Goal: Task Accomplishment & Management: Manage account settings

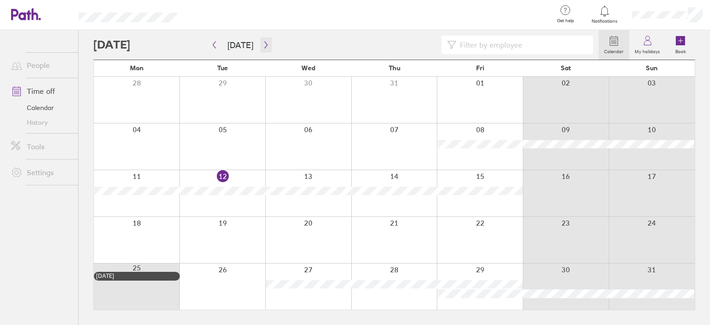
click at [264, 45] on icon "button" at bounding box center [266, 44] width 7 height 7
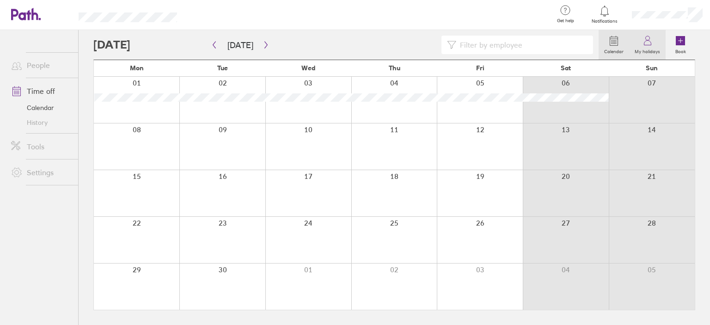
click at [652, 49] on label "My holidays" at bounding box center [647, 50] width 37 height 8
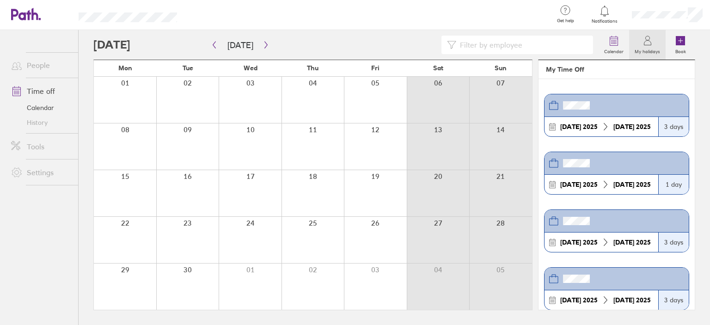
click at [42, 104] on link "Calendar" at bounding box center [41, 107] width 74 height 15
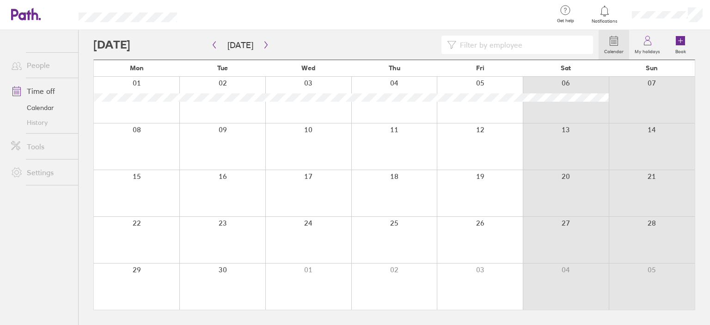
click at [36, 124] on link "History" at bounding box center [41, 122] width 74 height 15
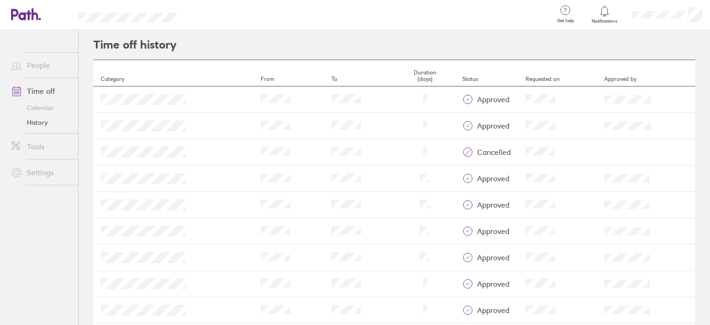
click at [39, 107] on link "Calendar" at bounding box center [41, 107] width 74 height 15
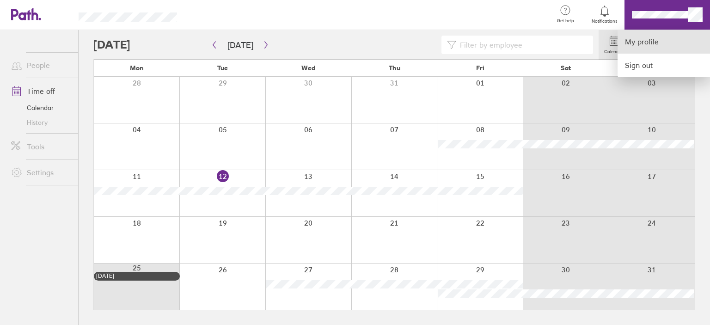
click at [662, 40] on link "My profile" at bounding box center [664, 42] width 92 height 24
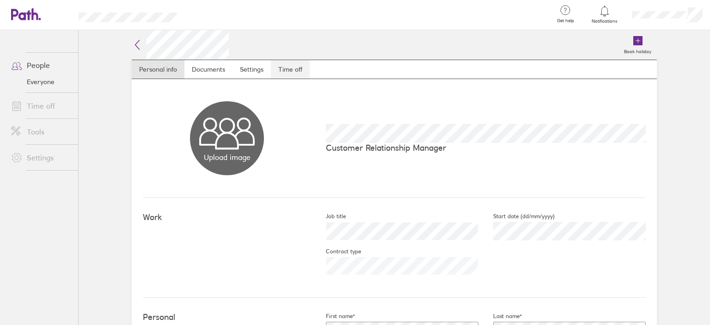
click at [274, 73] on link "Time off" at bounding box center [290, 69] width 39 height 18
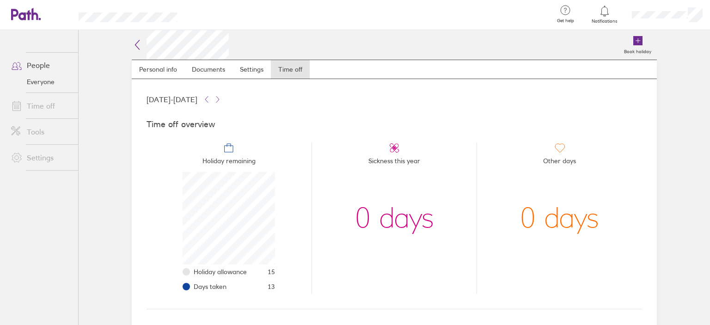
click at [135, 47] on icon at bounding box center [137, 44] width 11 height 11
click at [135, 37] on h2 at bounding box center [180, 45] width 97 height 30
click at [139, 46] on icon at bounding box center [137, 44] width 11 height 11
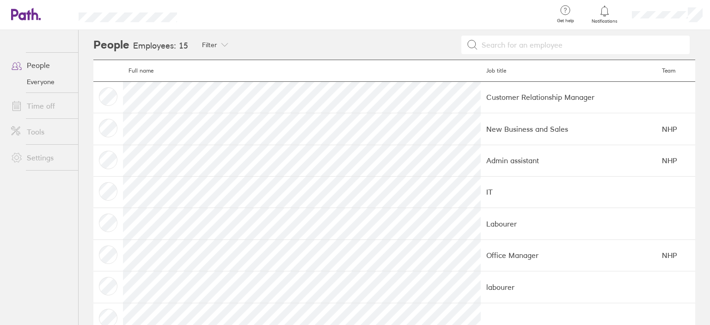
click at [37, 105] on link "Time off" at bounding box center [41, 106] width 74 height 18
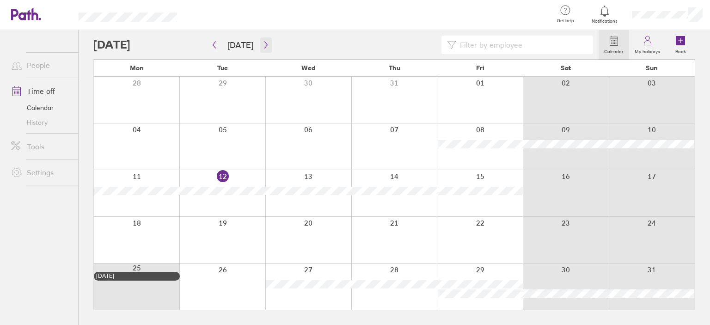
click at [261, 49] on button "button" at bounding box center [266, 44] width 12 height 15
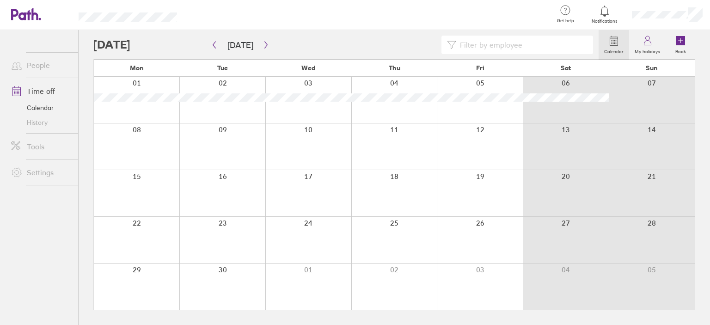
click at [396, 239] on div at bounding box center [394, 240] width 86 height 46
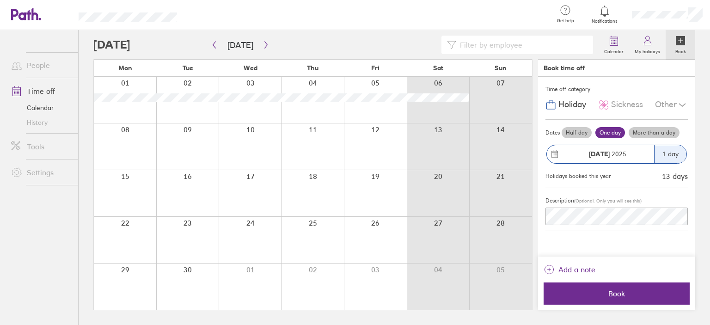
click at [248, 241] on div at bounding box center [250, 240] width 63 height 46
click at [318, 238] on div at bounding box center [313, 240] width 63 height 46
click at [652, 133] on label "More than a day" at bounding box center [654, 132] width 51 height 11
click at [0, 0] on input "More than a day" at bounding box center [0, 0] width 0 height 0
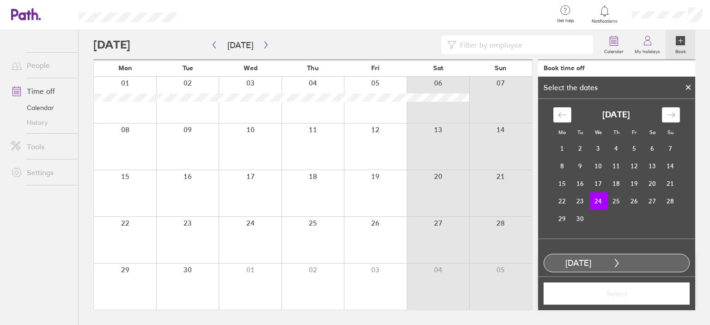
click at [246, 237] on div at bounding box center [250, 240] width 63 height 46
click at [629, 201] on td "26" at bounding box center [635, 201] width 18 height 18
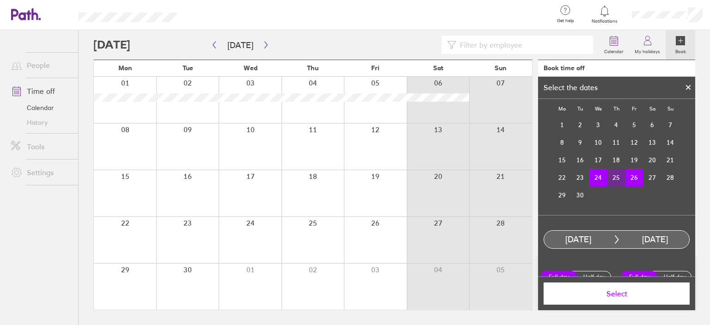
scroll to position [37, 0]
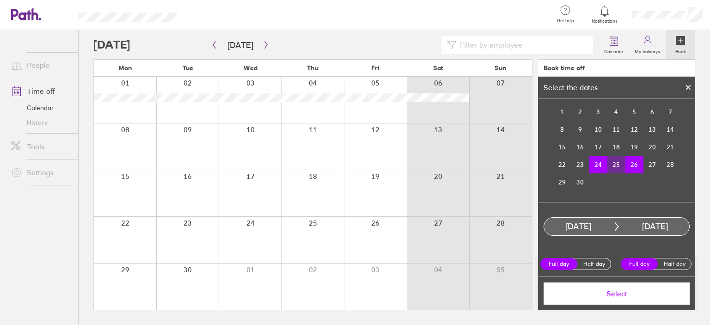
click at [315, 192] on div at bounding box center [313, 193] width 63 height 46
click at [628, 299] on button "Select" at bounding box center [617, 294] width 146 height 22
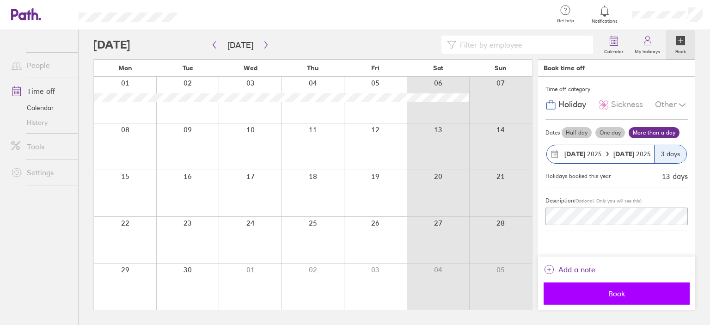
click at [603, 295] on span "Book" at bounding box center [616, 293] width 133 height 8
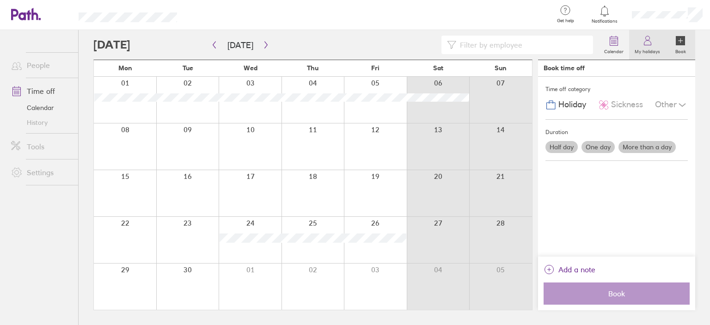
click at [647, 49] on label "My holidays" at bounding box center [647, 50] width 37 height 8
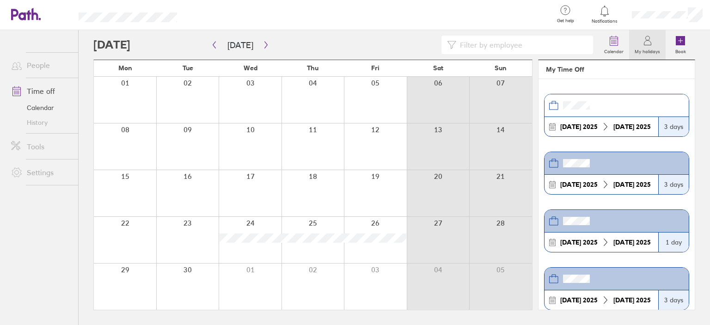
click at [671, 127] on div "3 days" at bounding box center [674, 126] width 31 height 19
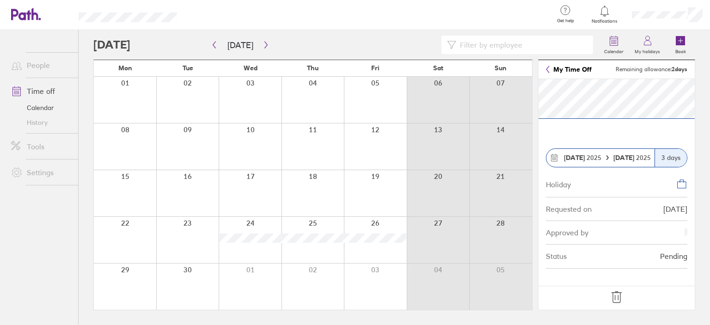
click at [551, 70] on link "My Time Off" at bounding box center [569, 69] width 46 height 7
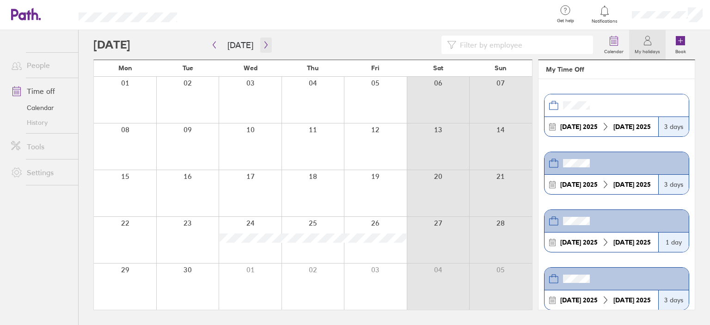
click at [263, 43] on icon "button" at bounding box center [266, 44] width 7 height 7
click at [264, 47] on icon "button" at bounding box center [266, 44] width 7 height 7
click at [215, 49] on button "button" at bounding box center [215, 44] width 12 height 15
click at [291, 42] on div at bounding box center [345, 45] width 505 height 18
click at [374, 48] on div at bounding box center [345, 45] width 505 height 18
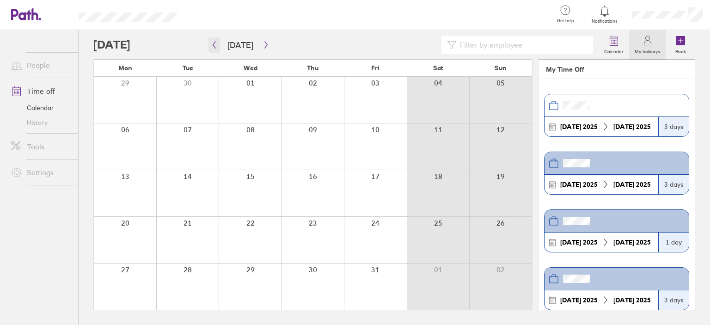
click at [218, 45] on button "button" at bounding box center [215, 44] width 12 height 15
click at [263, 44] on icon "button" at bounding box center [266, 44] width 7 height 7
click at [300, 48] on div at bounding box center [345, 45] width 505 height 18
click at [648, 43] on icon at bounding box center [647, 40] width 11 height 11
click at [299, 49] on div at bounding box center [345, 45] width 505 height 18
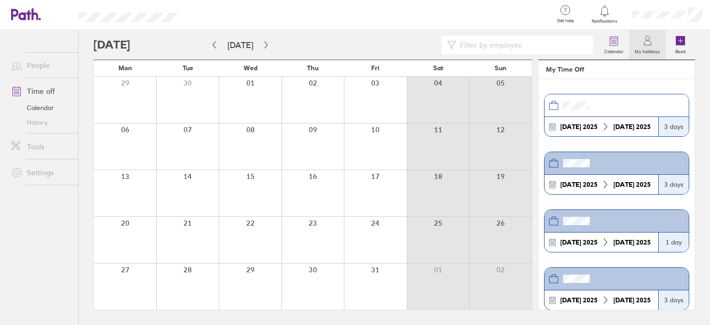
click at [343, 38] on div at bounding box center [345, 45] width 505 height 18
click at [306, 47] on div at bounding box center [345, 45] width 505 height 18
click at [48, 90] on link "Time off" at bounding box center [41, 91] width 74 height 18
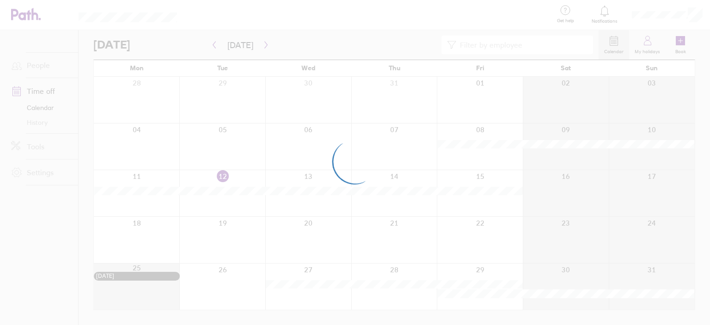
click at [41, 280] on div at bounding box center [355, 162] width 710 height 325
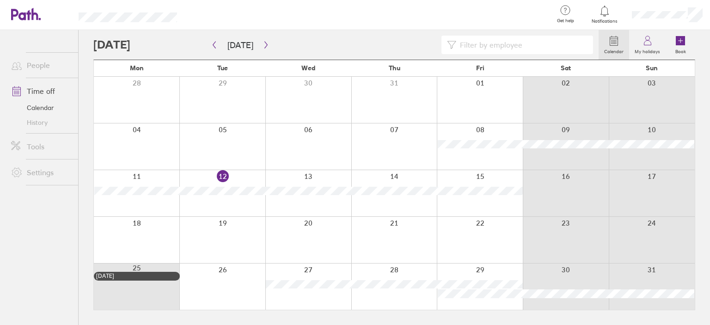
click at [309, 15] on div at bounding box center [369, 15] width 354 height 30
click at [280, 47] on div at bounding box center [345, 45] width 505 height 18
click at [263, 43] on icon "button" at bounding box center [266, 44] width 7 height 7
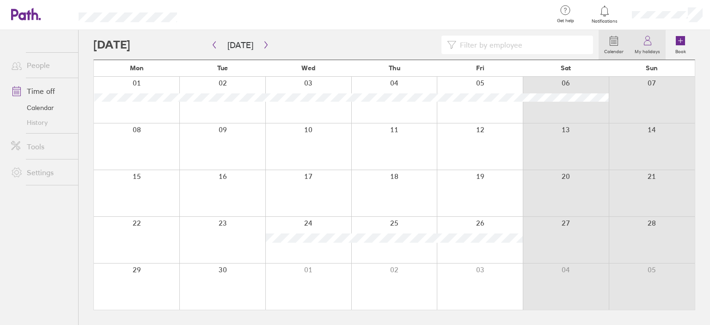
click at [657, 41] on link "My holidays" at bounding box center [647, 45] width 37 height 30
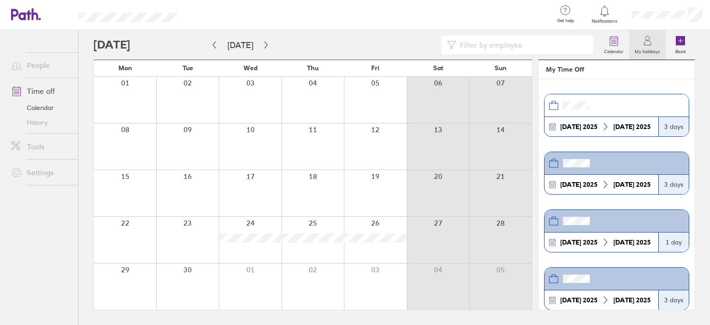
click at [321, 43] on div at bounding box center [345, 45] width 505 height 18
click at [303, 41] on div at bounding box center [345, 45] width 505 height 18
click at [352, 51] on div at bounding box center [345, 45] width 505 height 18
click at [372, 47] on div at bounding box center [345, 45] width 505 height 18
